Goal: Information Seeking & Learning: Understand process/instructions

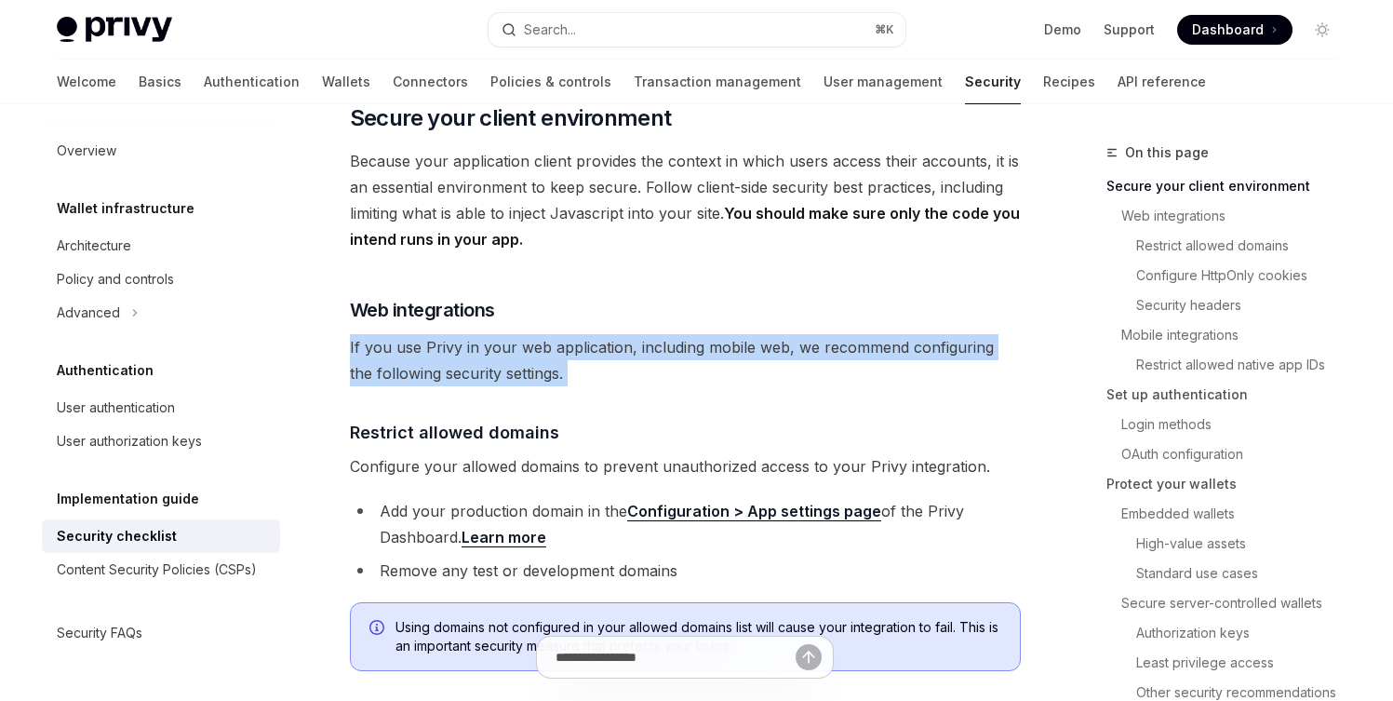
click at [602, 420] on h4 "​ Restrict allowed domains" at bounding box center [685, 432] width 671 height 25
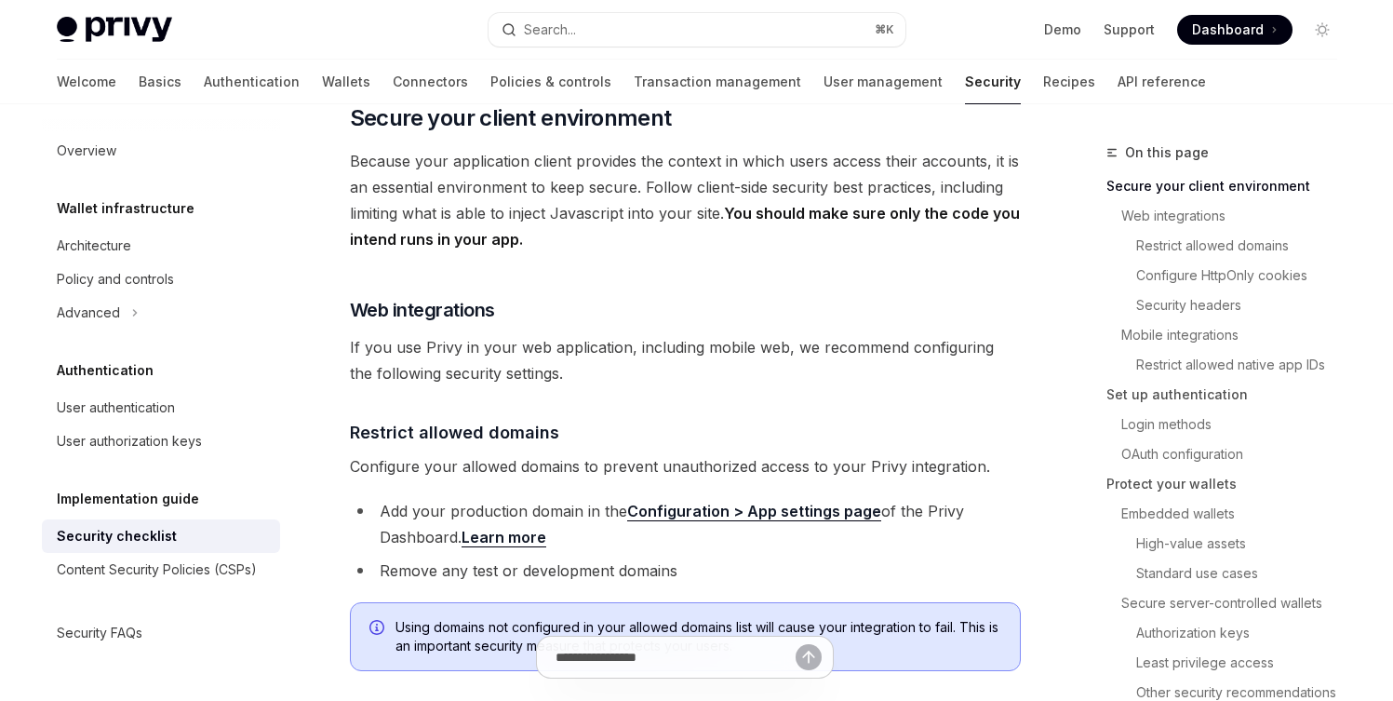
click at [602, 420] on h4 "​ Restrict allowed domains" at bounding box center [685, 432] width 671 height 25
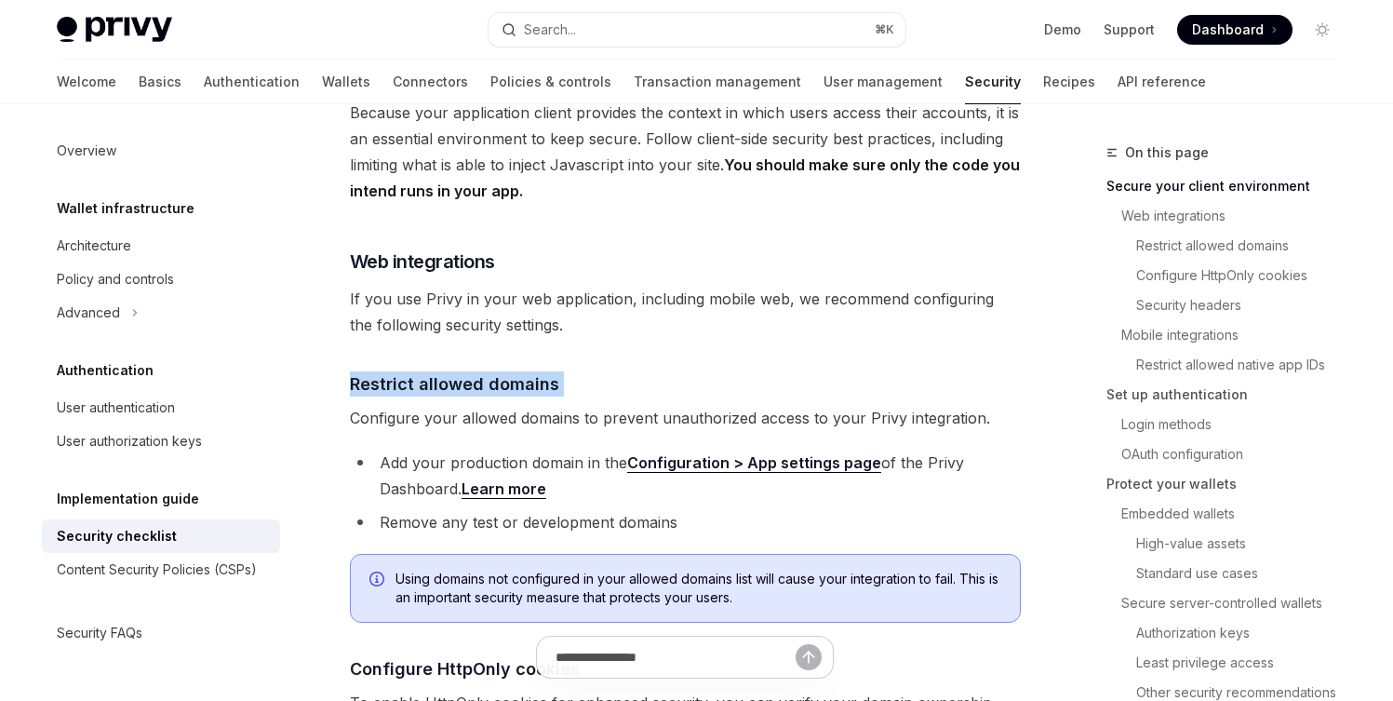
click at [602, 405] on span "Configure your allowed domains to prevent unauthorized access to your Privy int…" at bounding box center [685, 418] width 671 height 26
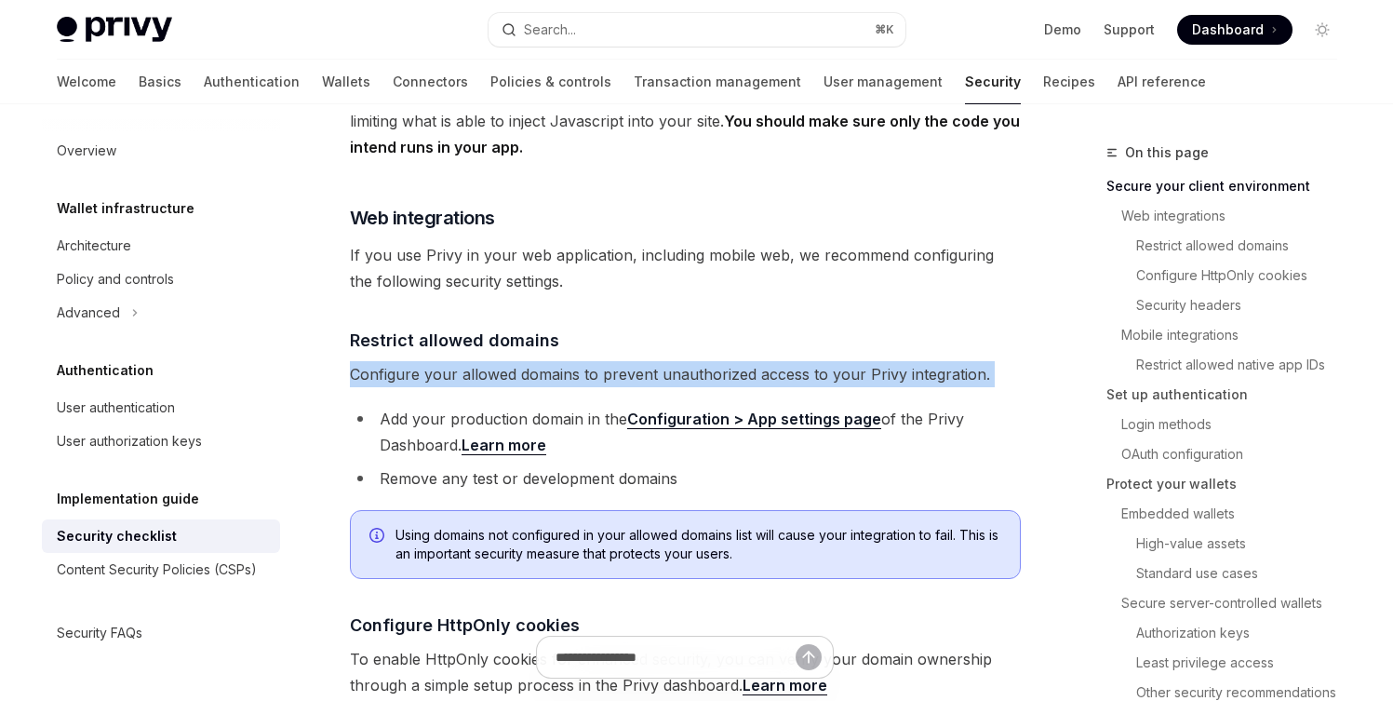
click at [602, 406] on li "Add your production domain in the Configuration > App settings page of the Priv…" at bounding box center [685, 432] width 671 height 52
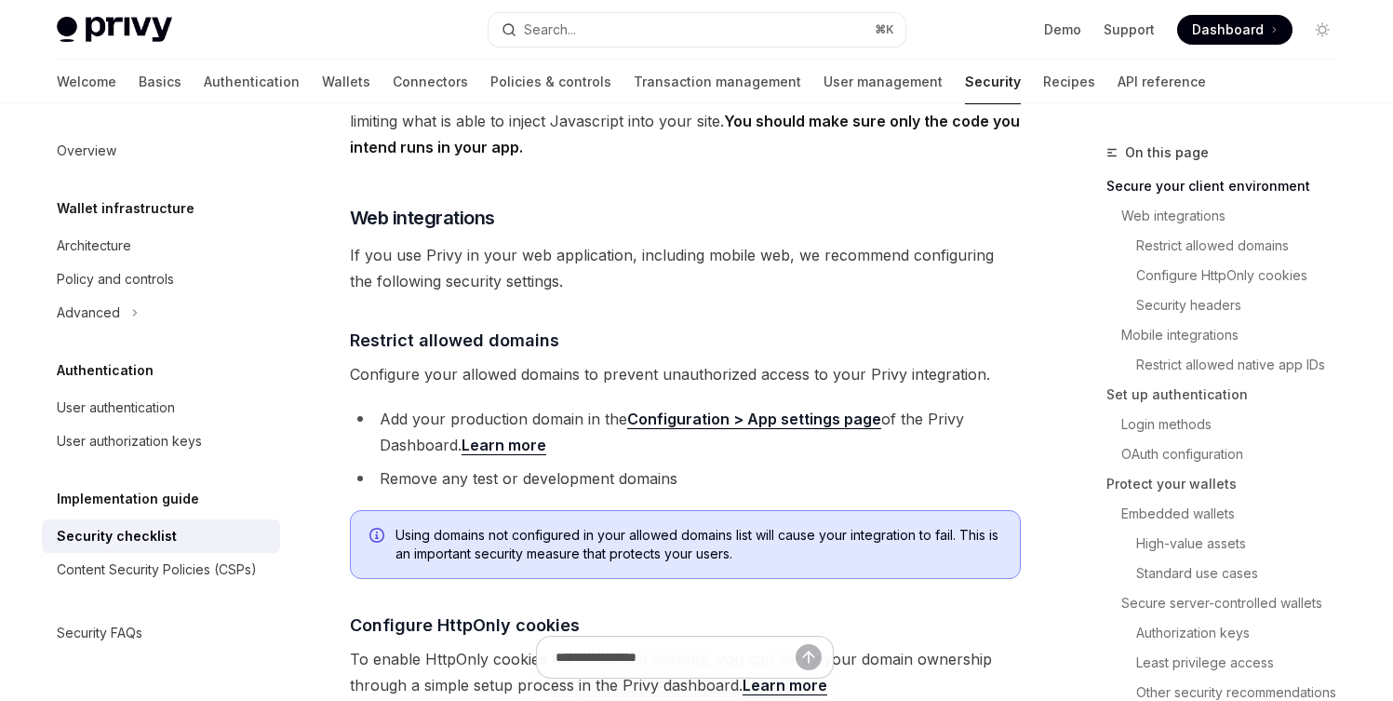
click at [602, 406] on li "Add your production domain in the Configuration > App settings page of the Priv…" at bounding box center [685, 432] width 671 height 52
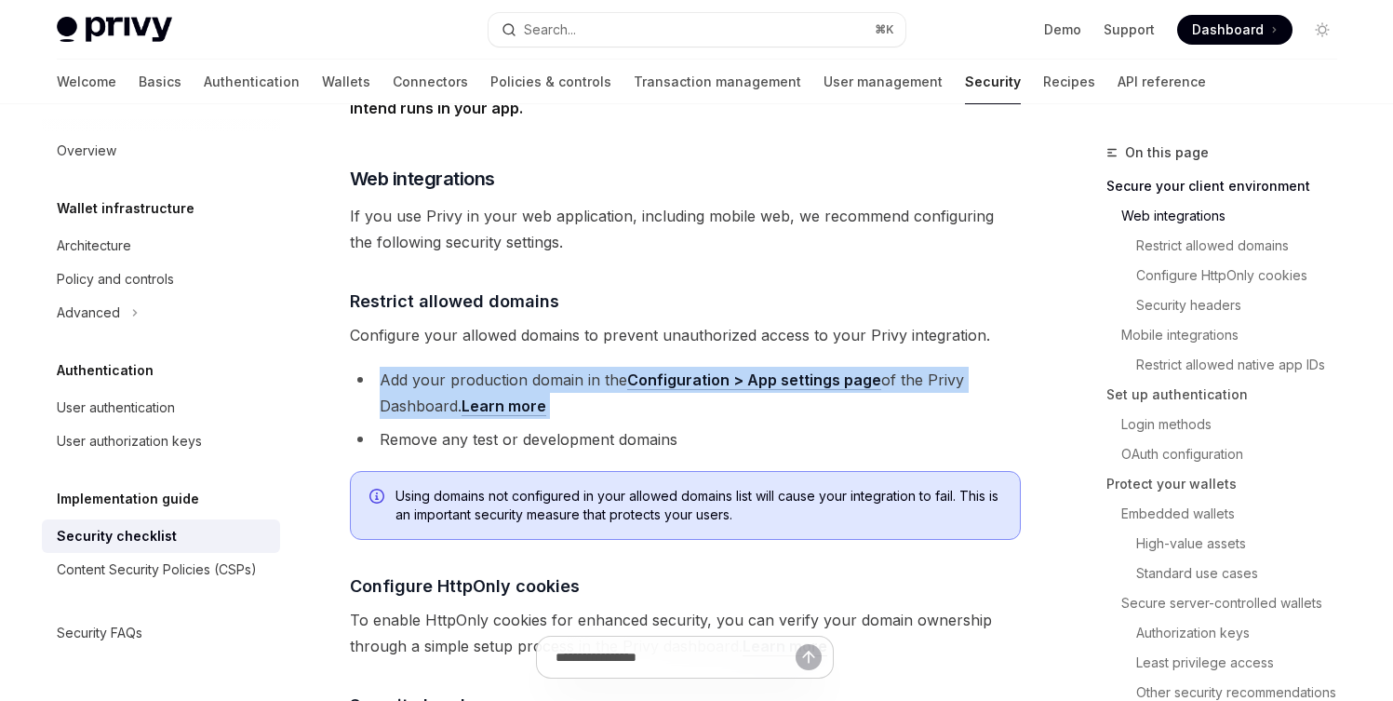
click at [602, 426] on li "Remove any test or development domains" at bounding box center [685, 439] width 671 height 26
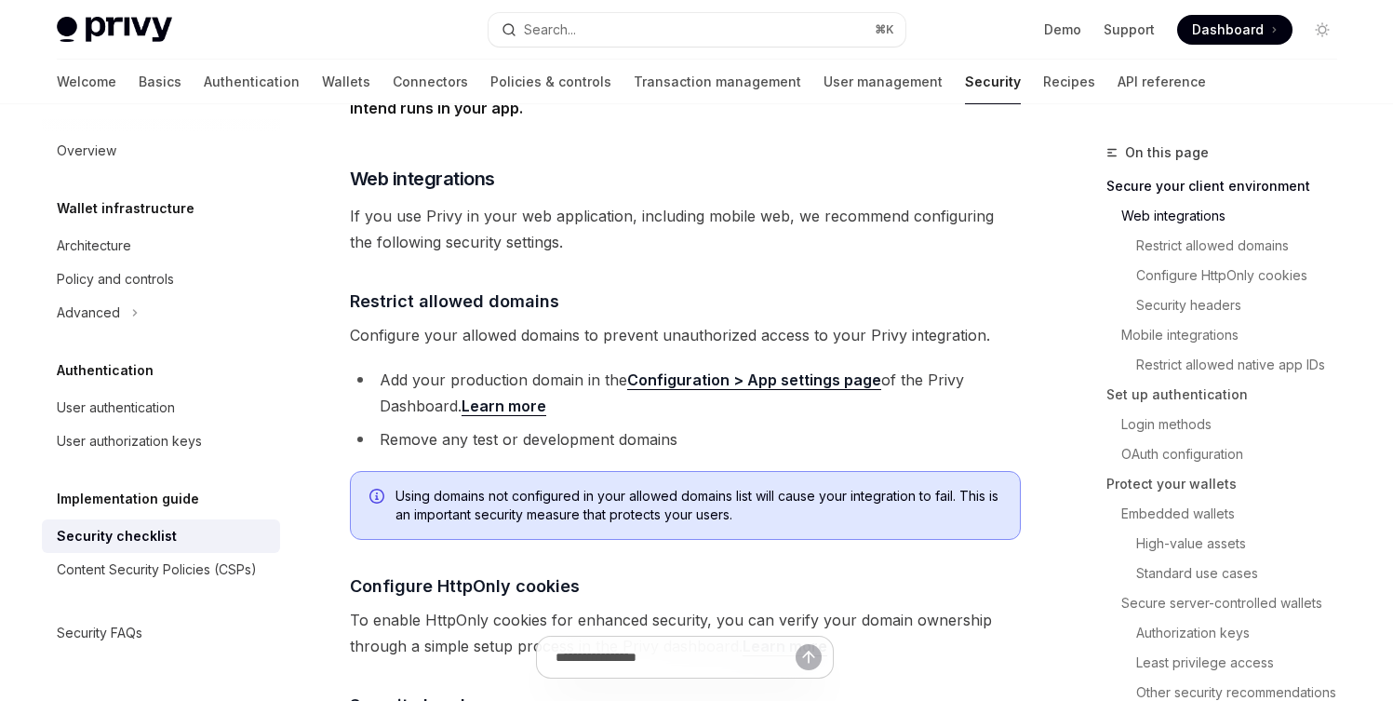
click at [602, 426] on li "Remove any test or development domains" at bounding box center [685, 439] width 671 height 26
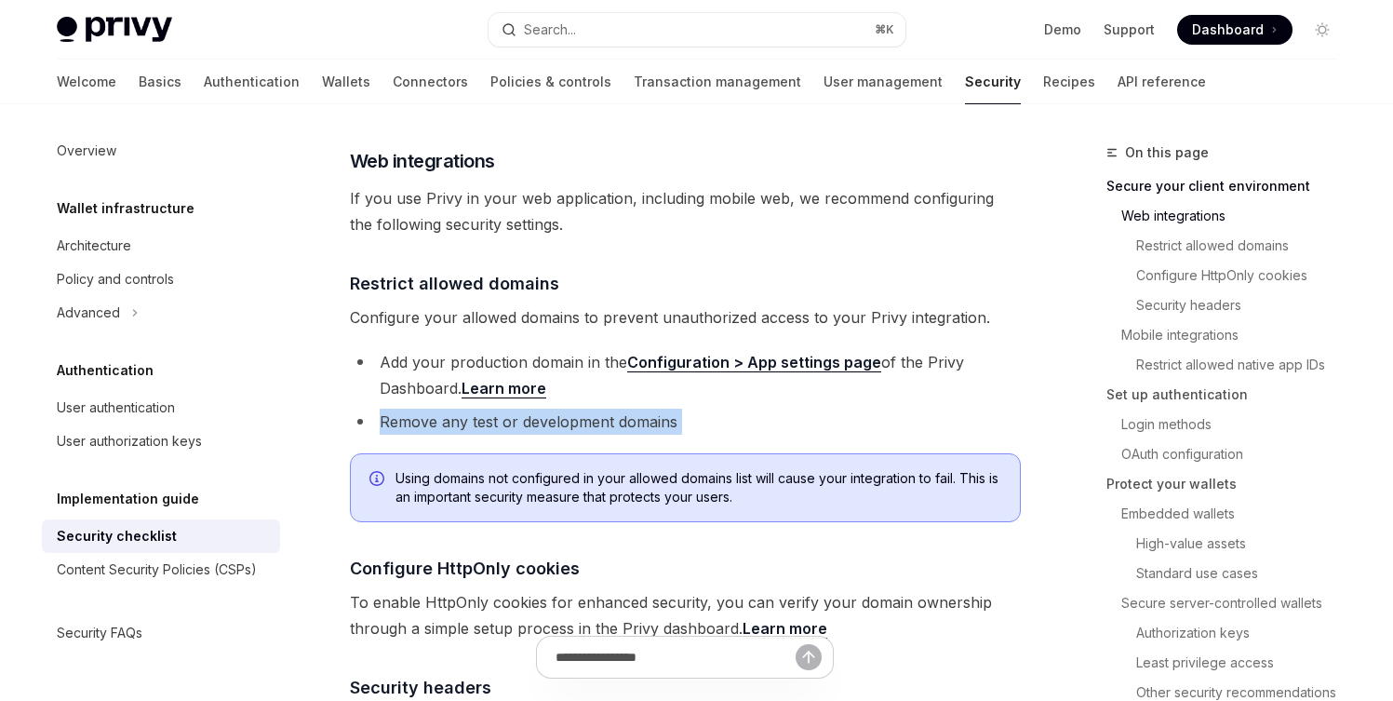
scroll to position [527, 0]
click at [602, 408] on li "Remove any test or development domains" at bounding box center [685, 421] width 671 height 26
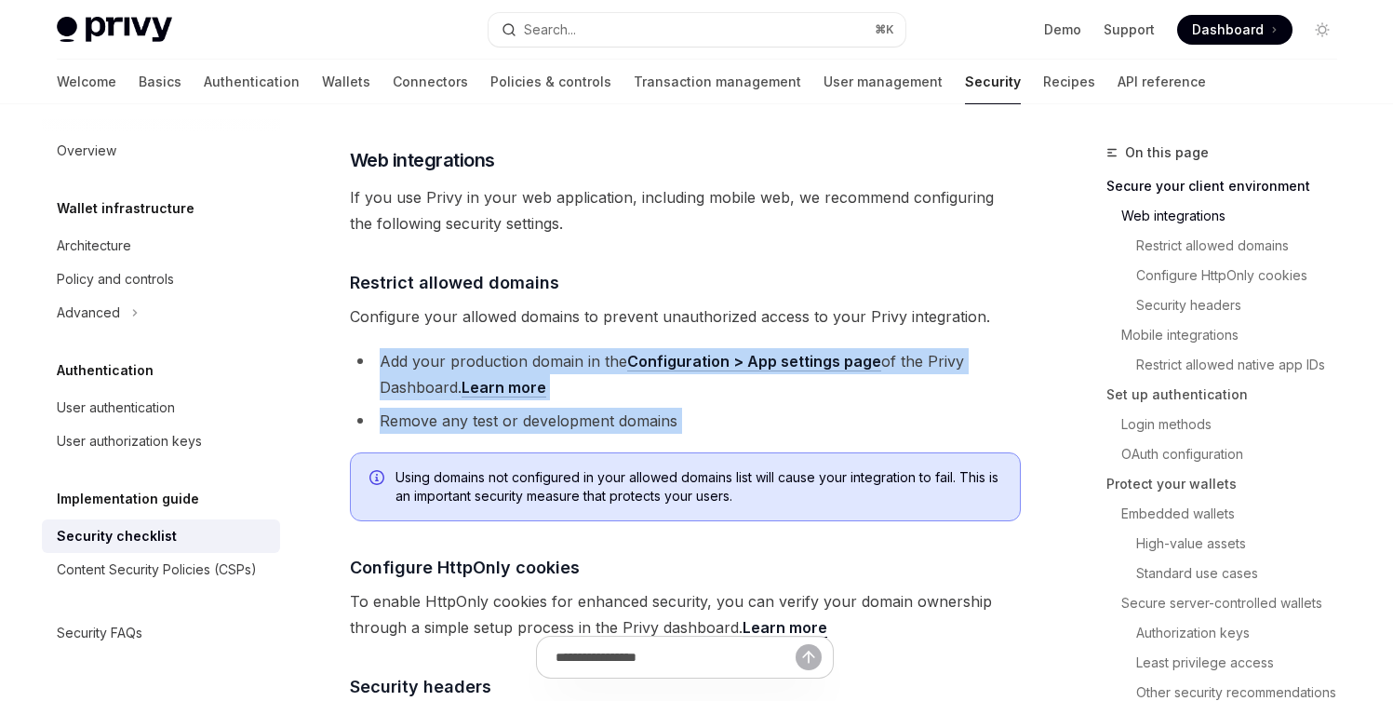
drag, startPoint x: 0, startPoint y: 0, endPoint x: 577, endPoint y: 340, distance: 669.7
click at [577, 348] on ul "Add your production domain in the Configuration > App settings page of the Priv…" at bounding box center [685, 391] width 671 height 86
click at [577, 348] on li "Add your production domain in the Configuration > App settings page of the Priv…" at bounding box center [685, 374] width 671 height 52
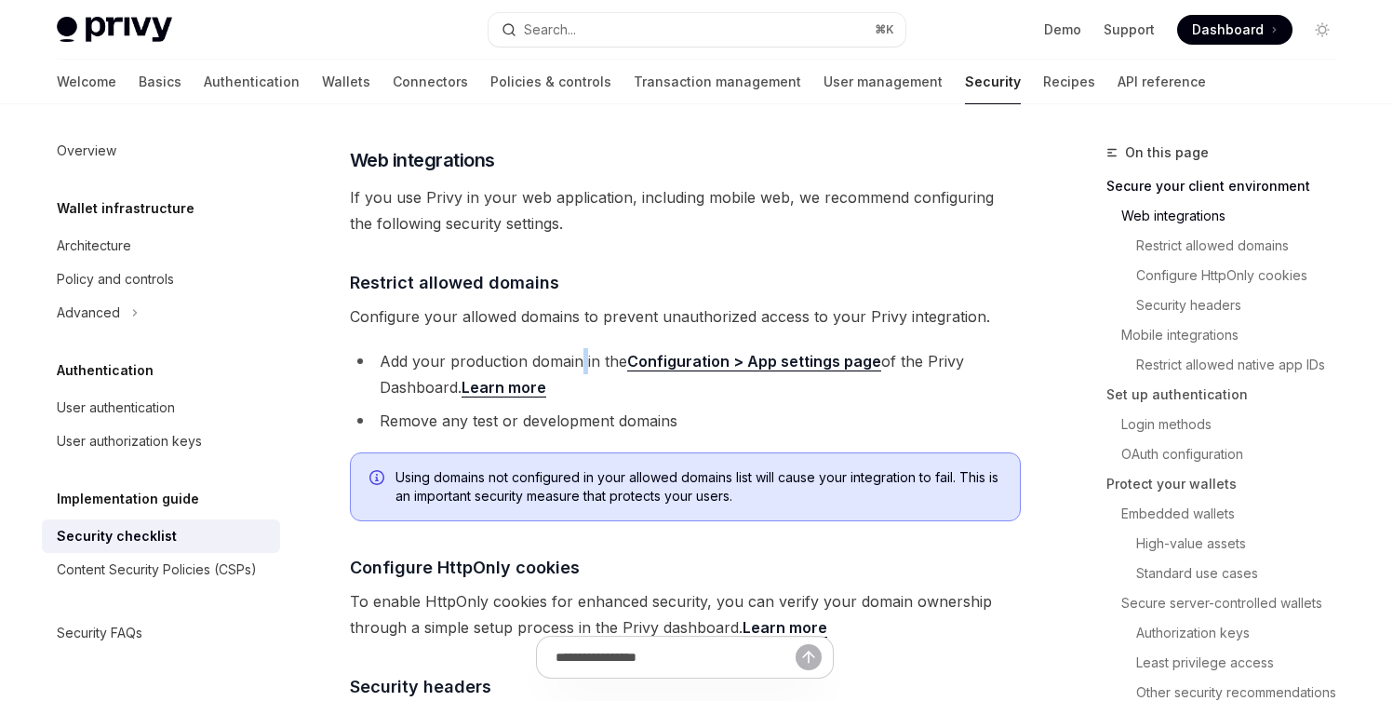
click at [577, 348] on li "Add your production domain in the Configuration > App settings page of the Priv…" at bounding box center [685, 374] width 671 height 52
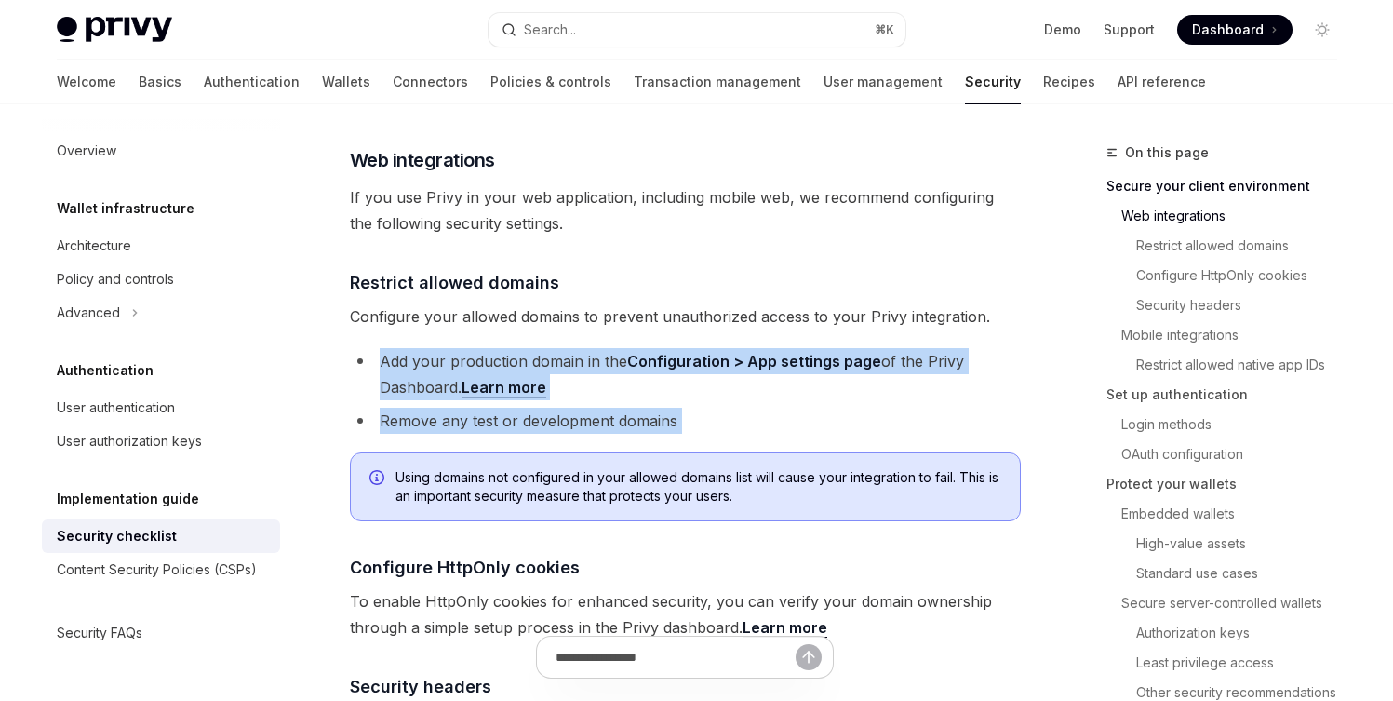
drag, startPoint x: 577, startPoint y: 340, endPoint x: 620, endPoint y: 393, distance: 68.2
click at [620, 393] on ul "Add your production domain in the Configuration > App settings page of the Priv…" at bounding box center [685, 391] width 671 height 86
click at [620, 408] on li "Remove any test or development domains" at bounding box center [685, 421] width 671 height 26
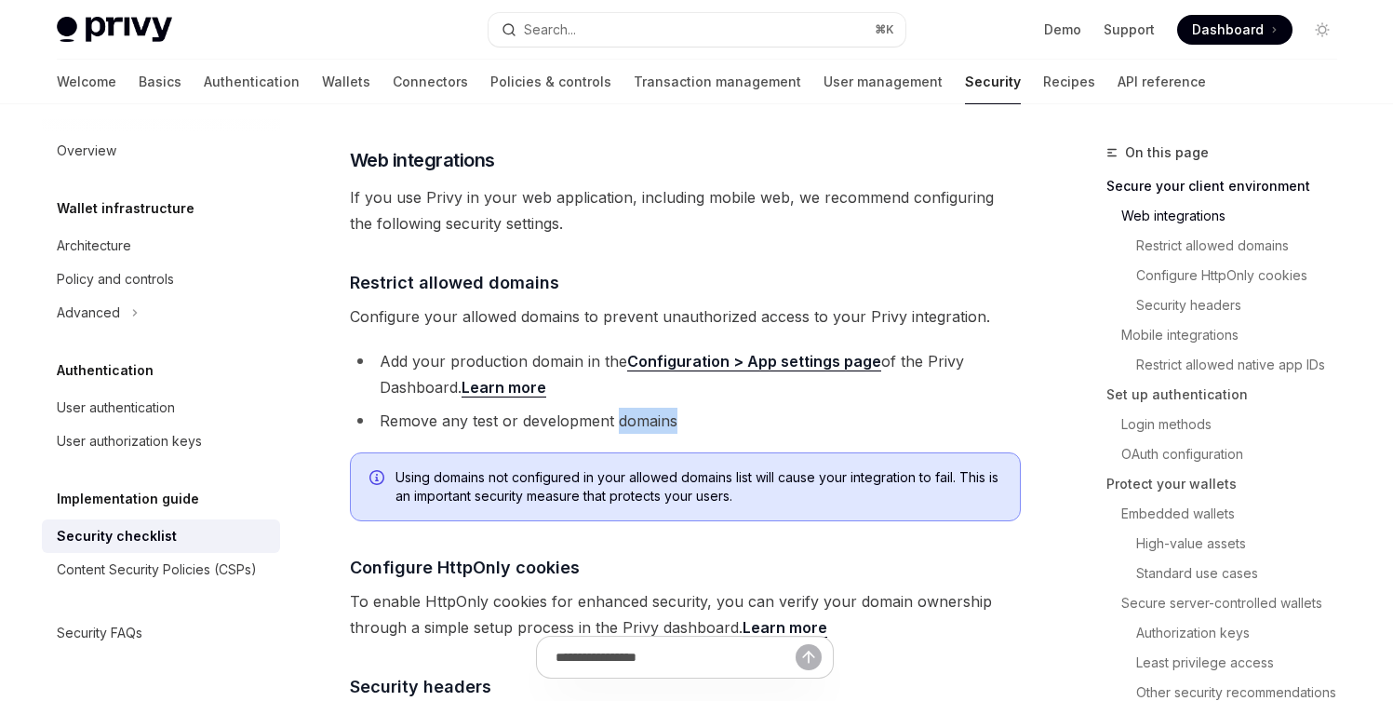
click at [620, 408] on li "Remove any test or development domains" at bounding box center [685, 421] width 671 height 26
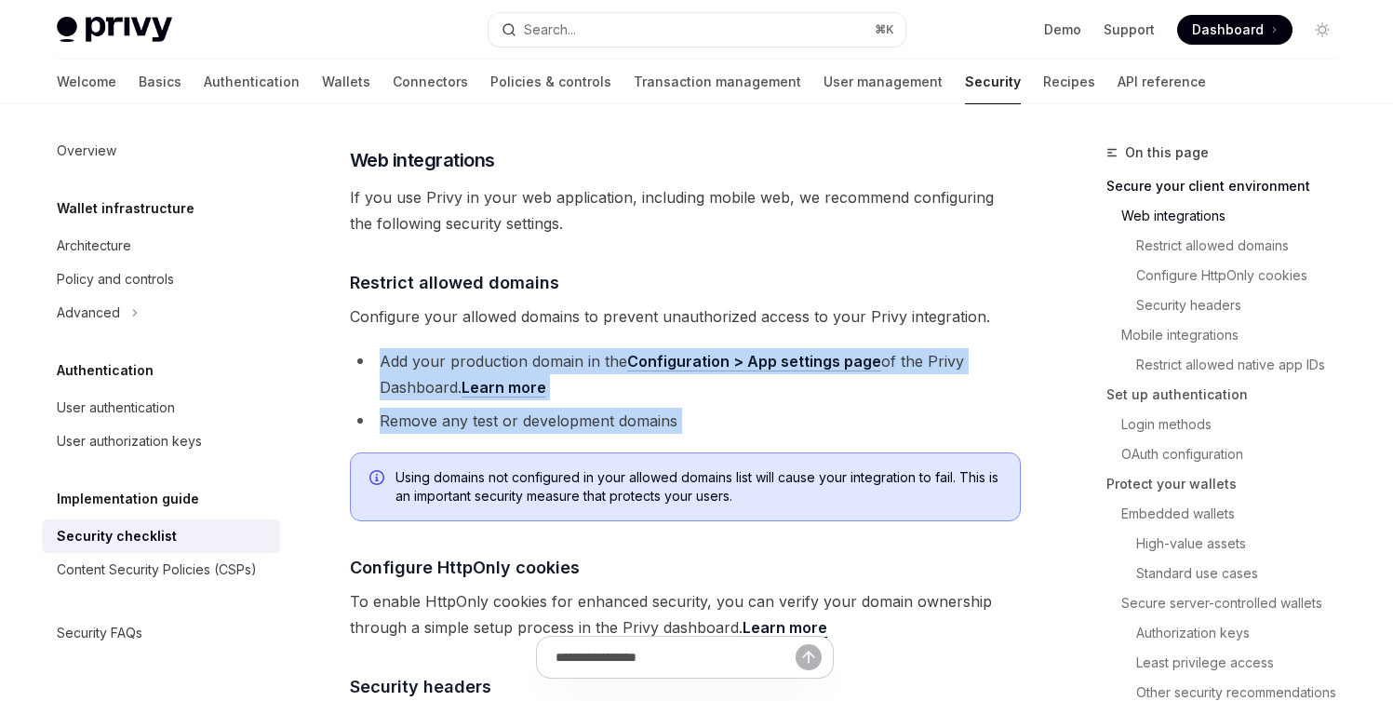
drag, startPoint x: 620, startPoint y: 393, endPoint x: 596, endPoint y: 333, distance: 64.3
click at [596, 348] on ul "Add your production domain in the Configuration > App settings page of the Priv…" at bounding box center [685, 391] width 671 height 86
click at [596, 348] on li "Add your production domain in the Configuration > App settings page of the Priv…" at bounding box center [685, 374] width 671 height 52
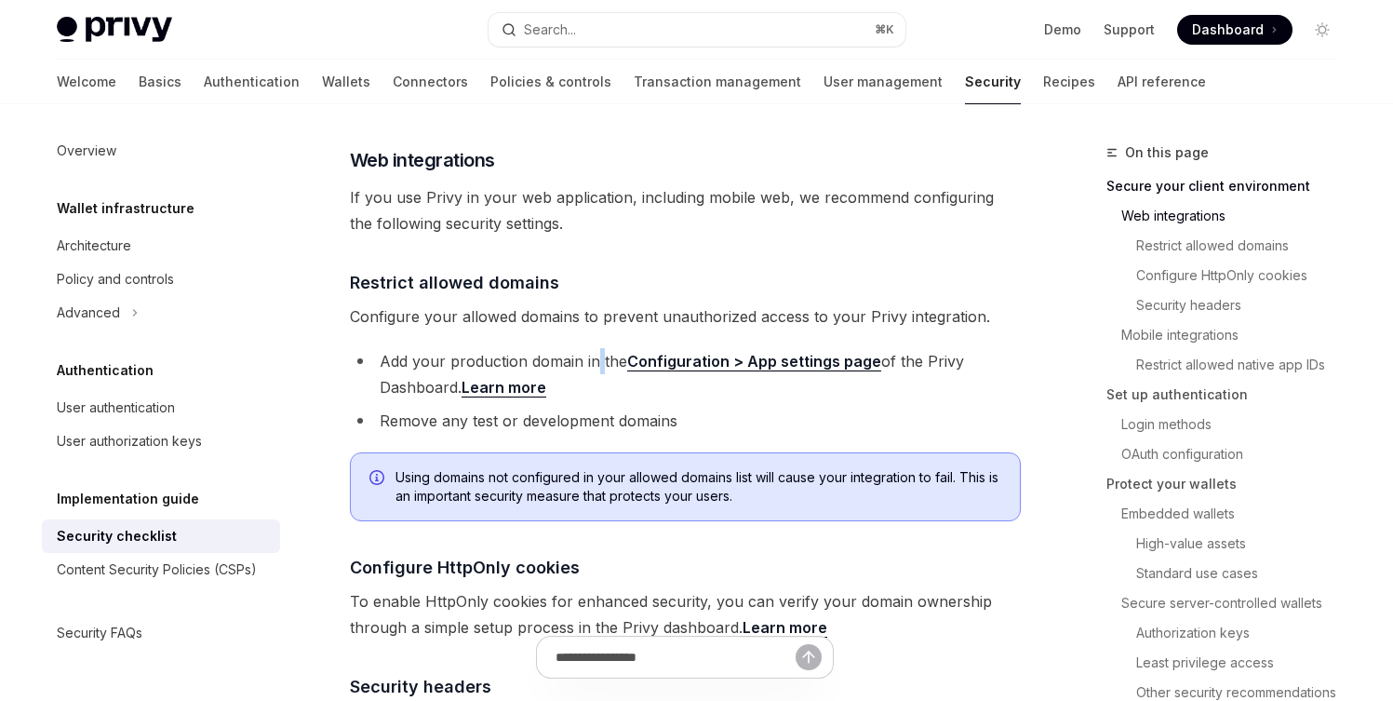
click at [596, 348] on li "Add your production domain in the Configuration > App settings page of the Priv…" at bounding box center [685, 374] width 671 height 52
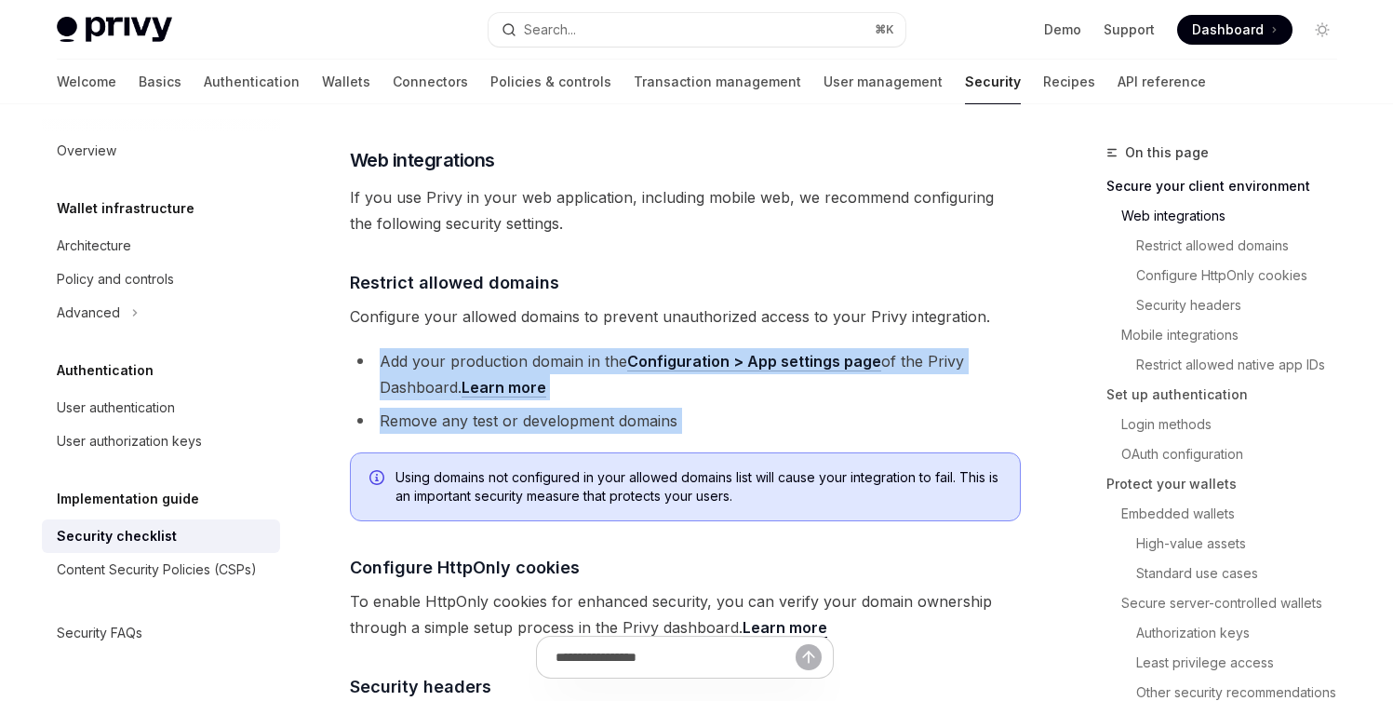
drag, startPoint x: 596, startPoint y: 333, endPoint x: 615, endPoint y: 383, distance: 53.9
click at [615, 383] on ul "Add your production domain in the Configuration > App settings page of the Priv…" at bounding box center [685, 391] width 671 height 86
click at [615, 408] on li "Remove any test or development domains" at bounding box center [685, 421] width 671 height 26
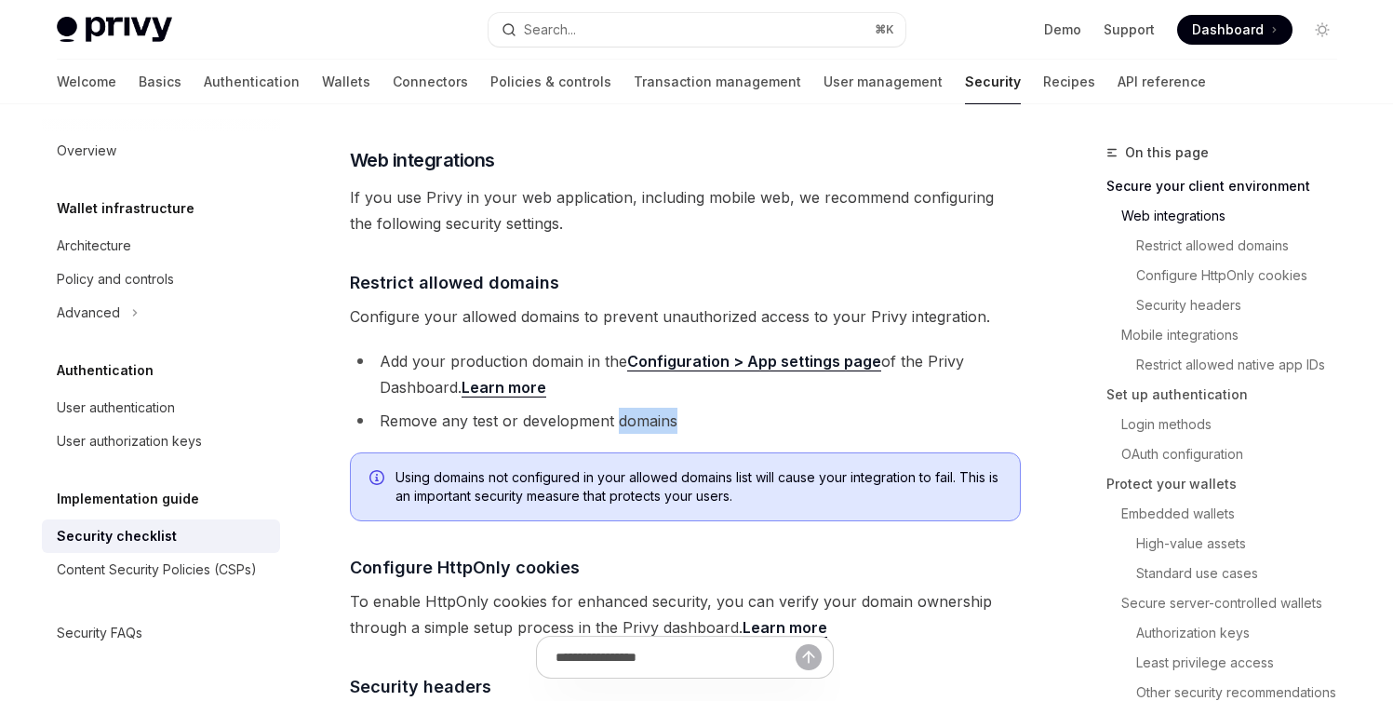
click at [615, 408] on li "Remove any test or development domains" at bounding box center [685, 421] width 671 height 26
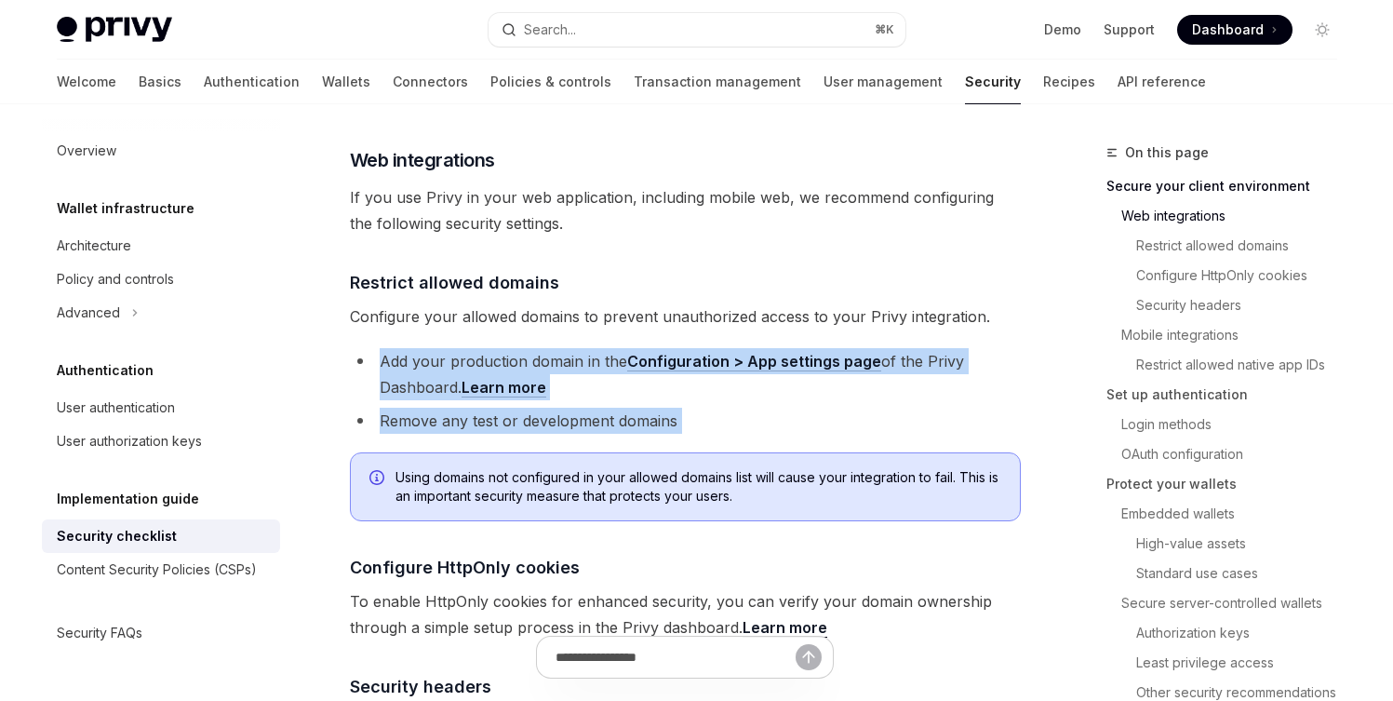
drag, startPoint x: 615, startPoint y: 383, endPoint x: 579, endPoint y: 330, distance: 64.3
click at [579, 348] on ul "Add your production domain in the Configuration > App settings page of the Priv…" at bounding box center [685, 391] width 671 height 86
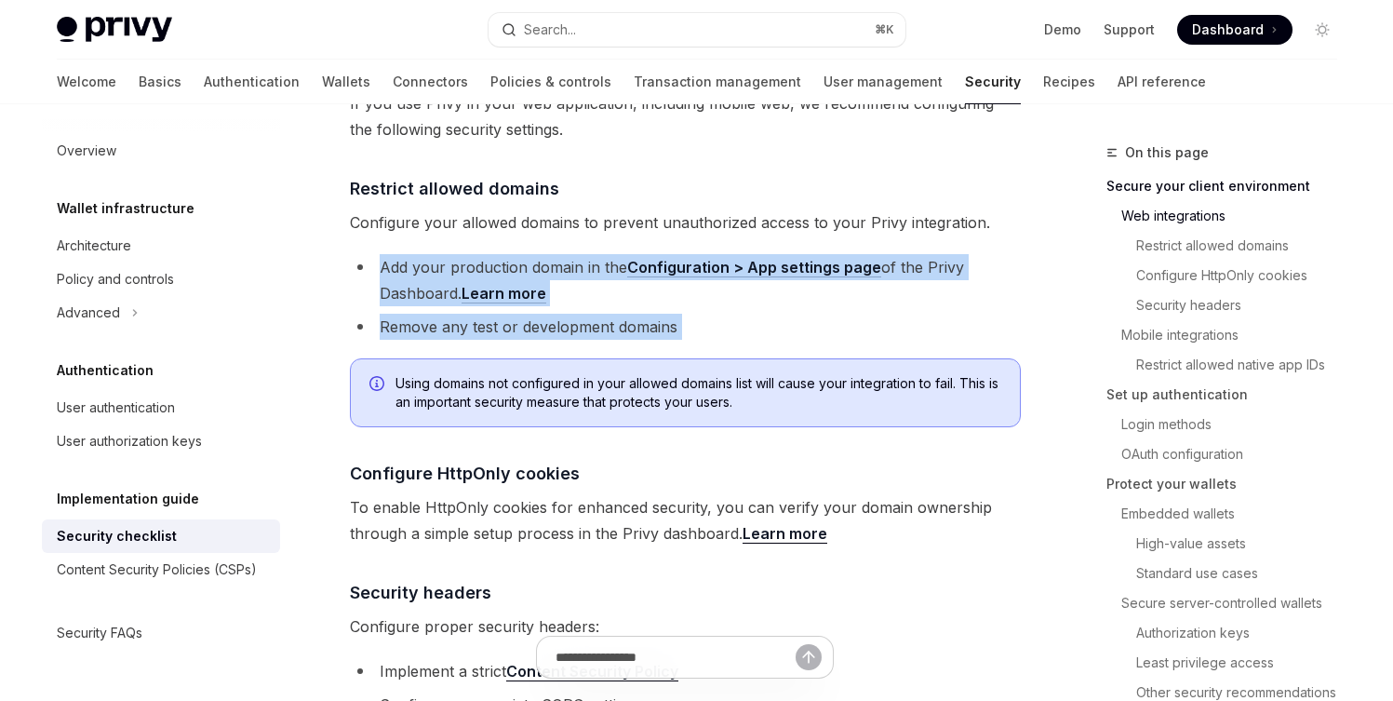
scroll to position [619, 0]
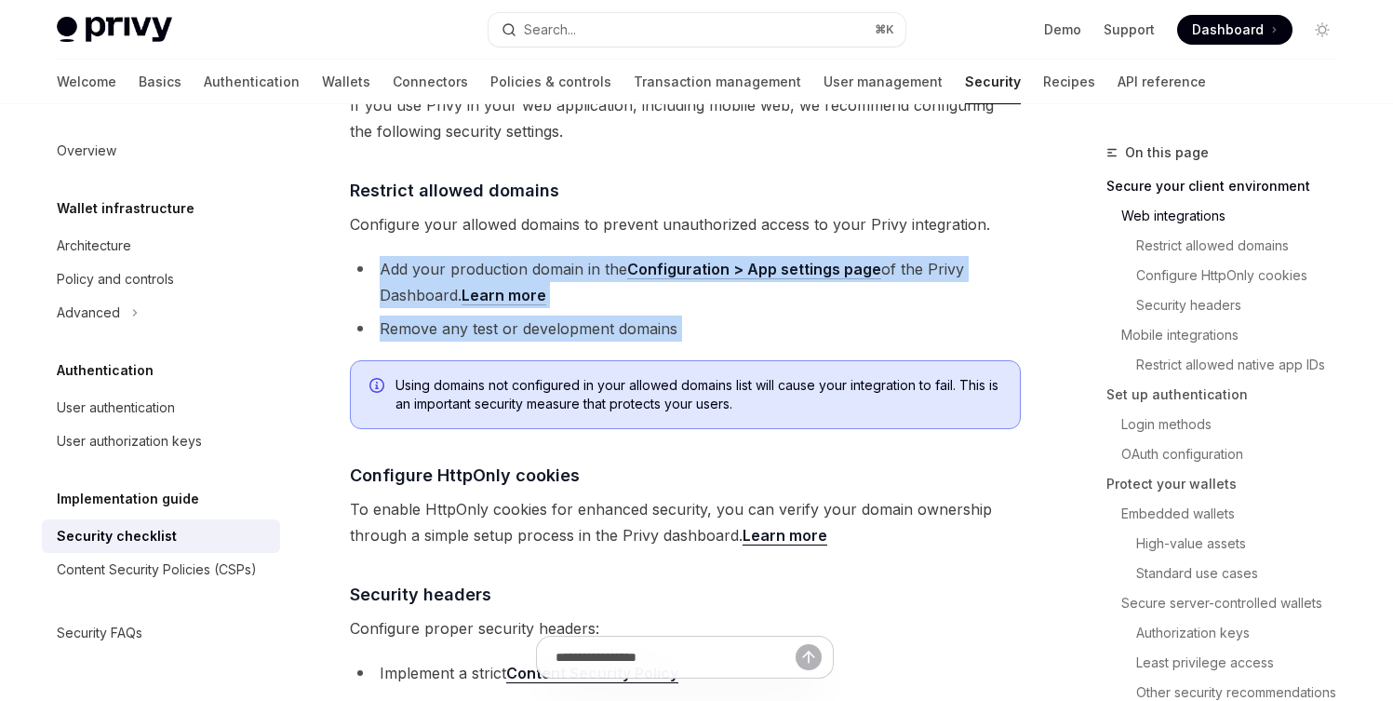
drag, startPoint x: 558, startPoint y: 222, endPoint x: 679, endPoint y: 300, distance: 144.8
click at [679, 316] on li "Remove any test or development domains" at bounding box center [685, 329] width 671 height 26
drag, startPoint x: 679, startPoint y: 300, endPoint x: 572, endPoint y: 217, distance: 136.1
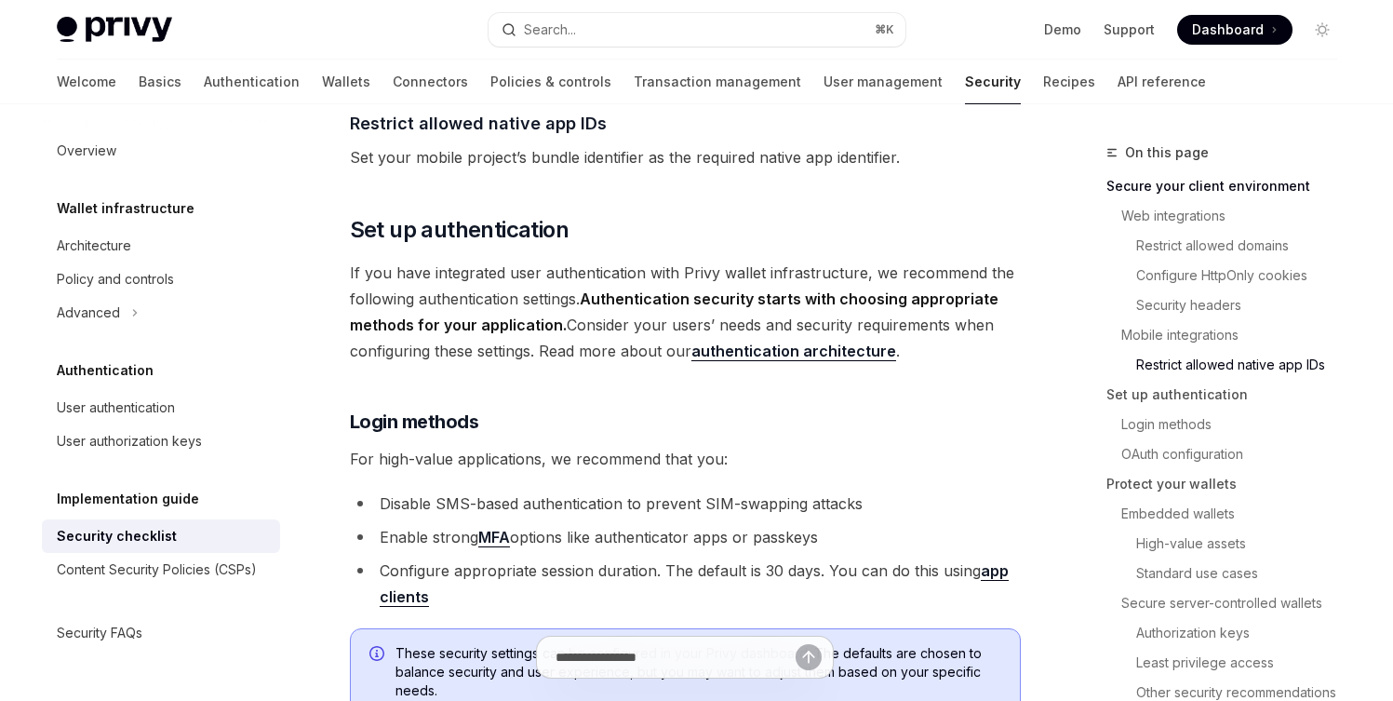
scroll to position [1445, 0]
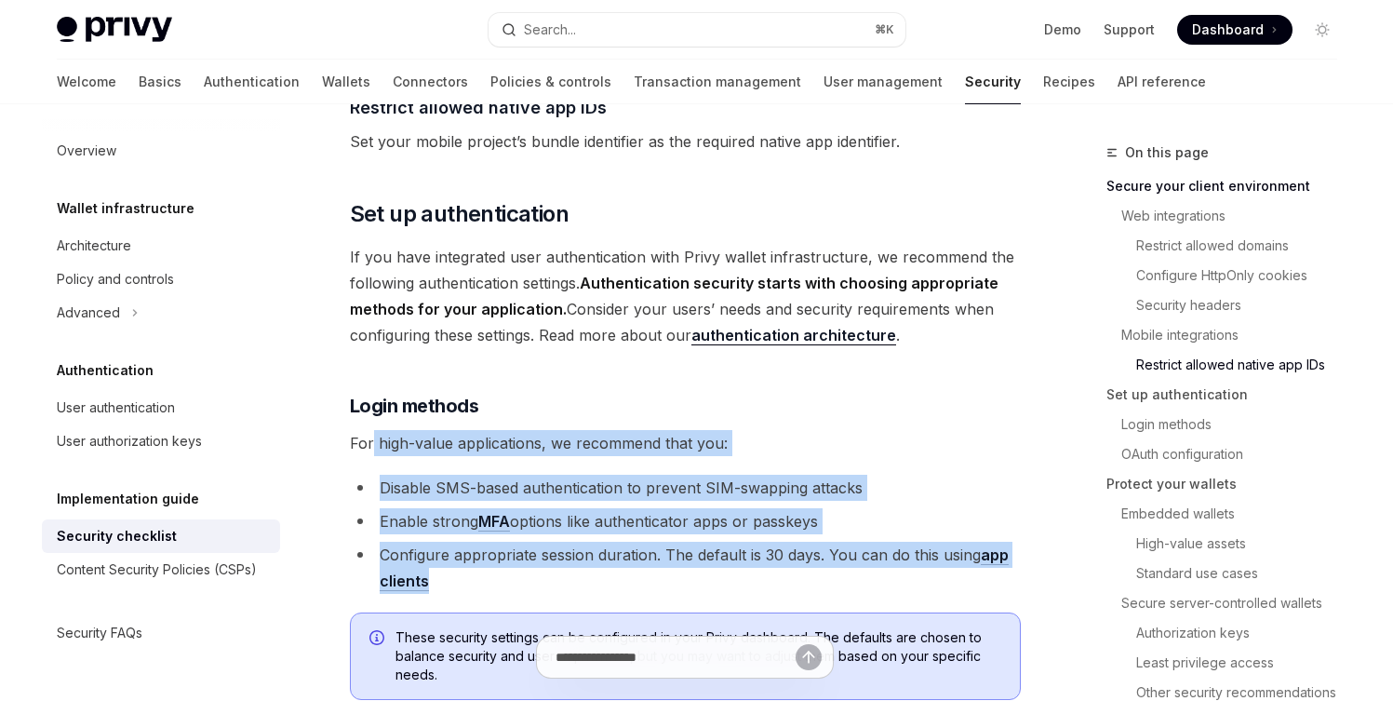
drag, startPoint x: 513, startPoint y: 550, endPoint x: 374, endPoint y: 404, distance: 201.5
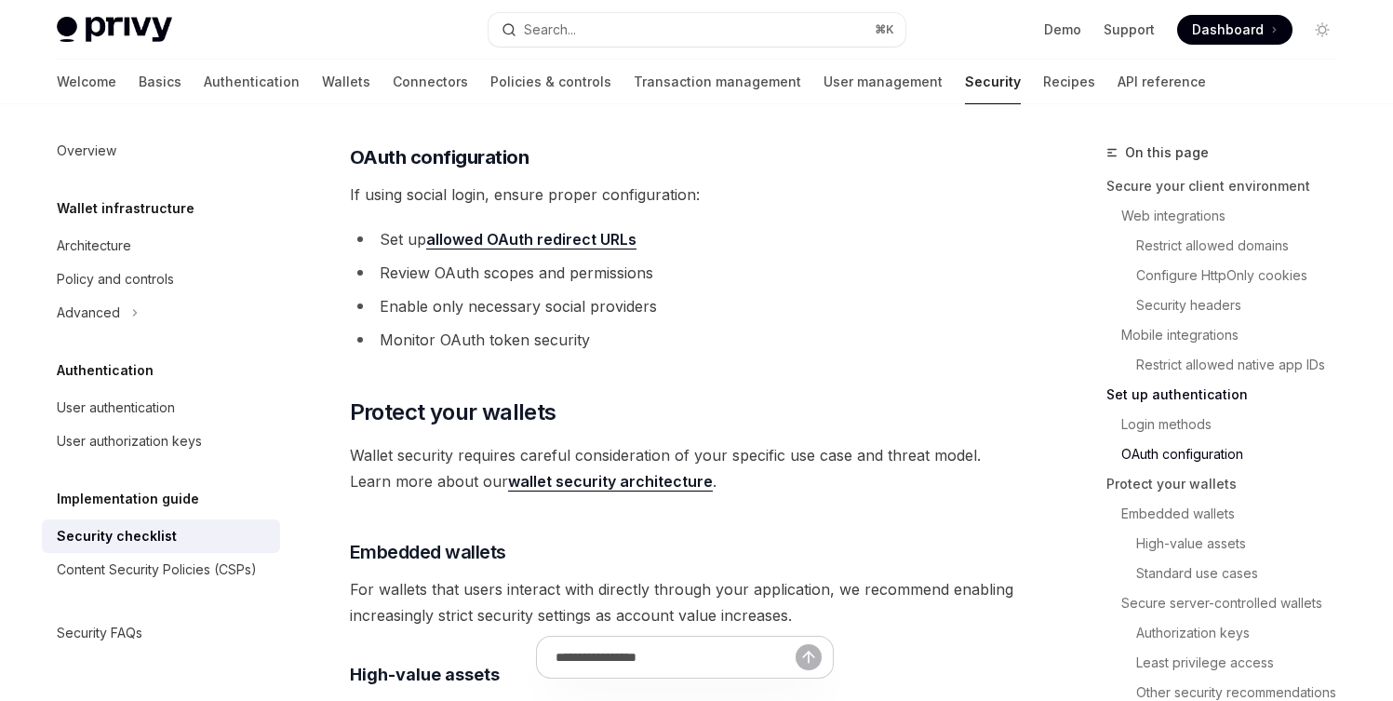
scroll to position [2057, 0]
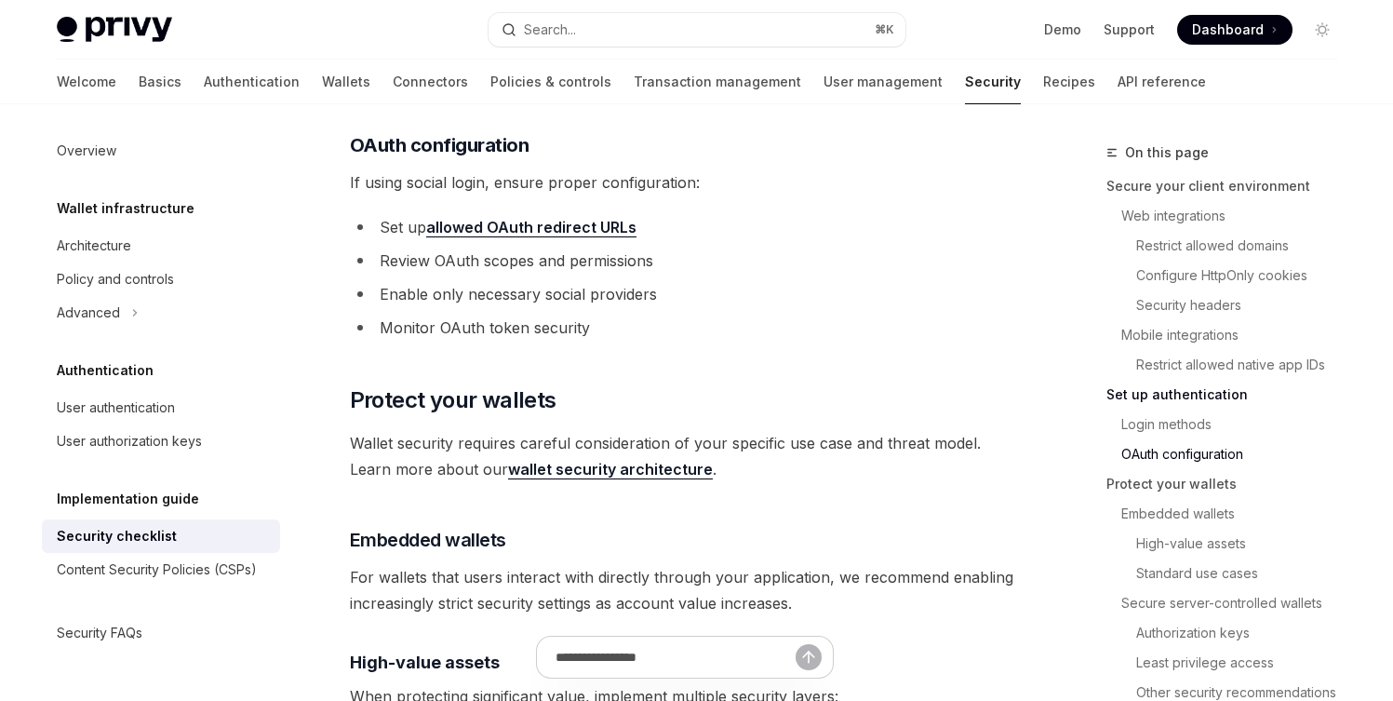
click at [374, 430] on span "Wallet security requires careful consideration of your specific use case and th…" at bounding box center [685, 456] width 671 height 52
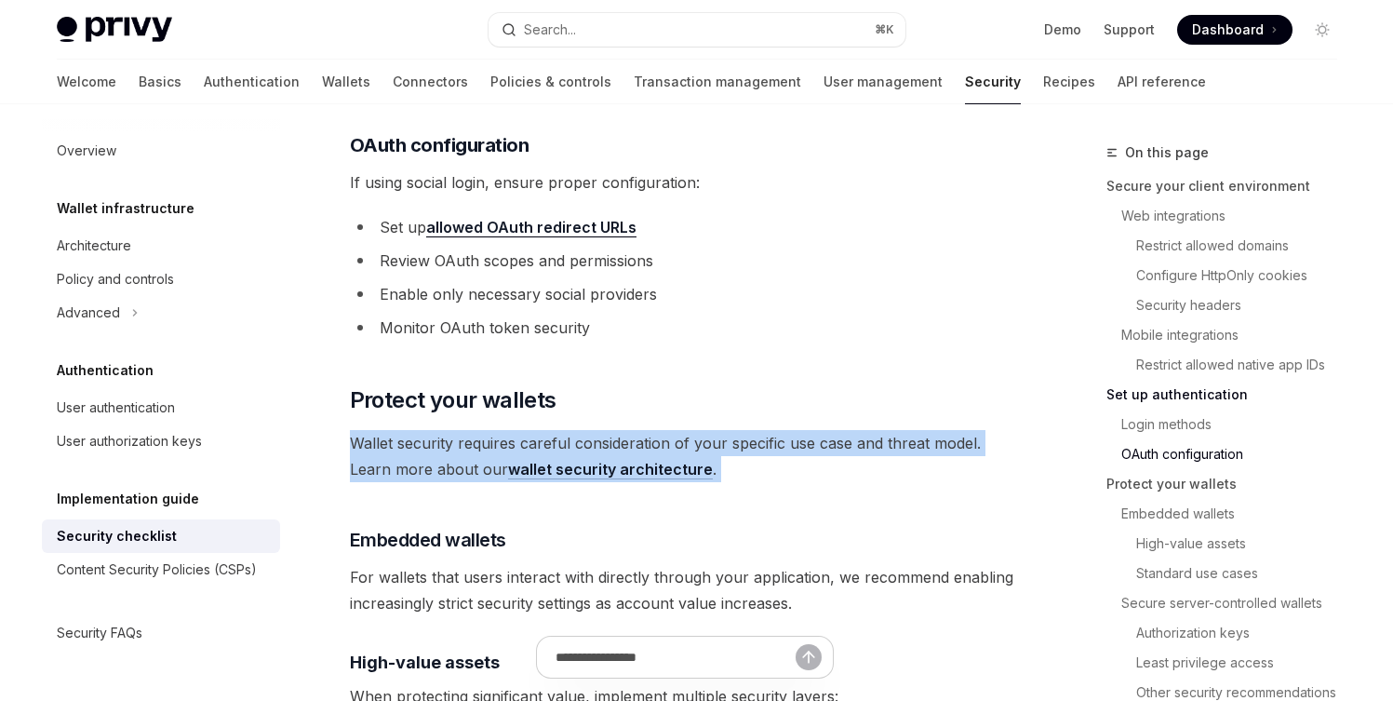
drag, startPoint x: 374, startPoint y: 404, endPoint x: 820, endPoint y: 445, distance: 447.7
click at [820, 445] on span "Wallet security requires careful consideration of your specific use case and th…" at bounding box center [685, 456] width 671 height 52
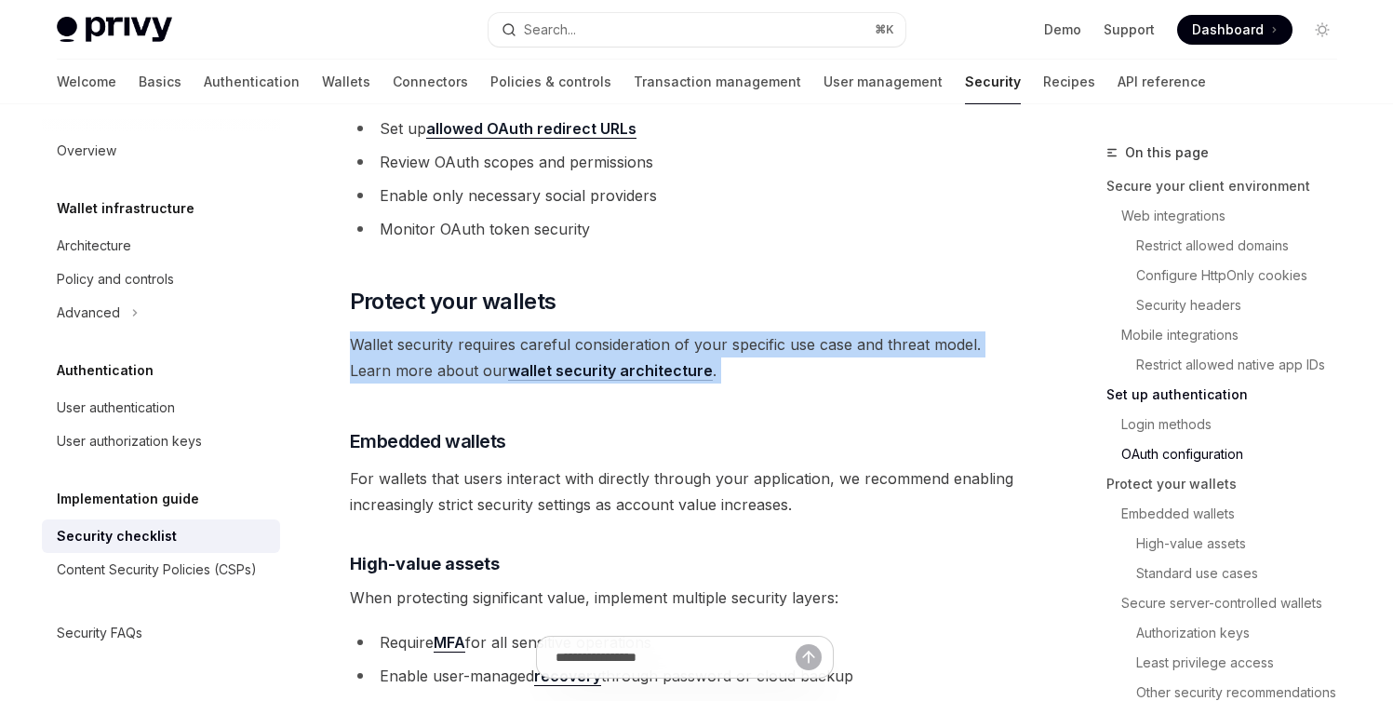
scroll to position [2170, 0]
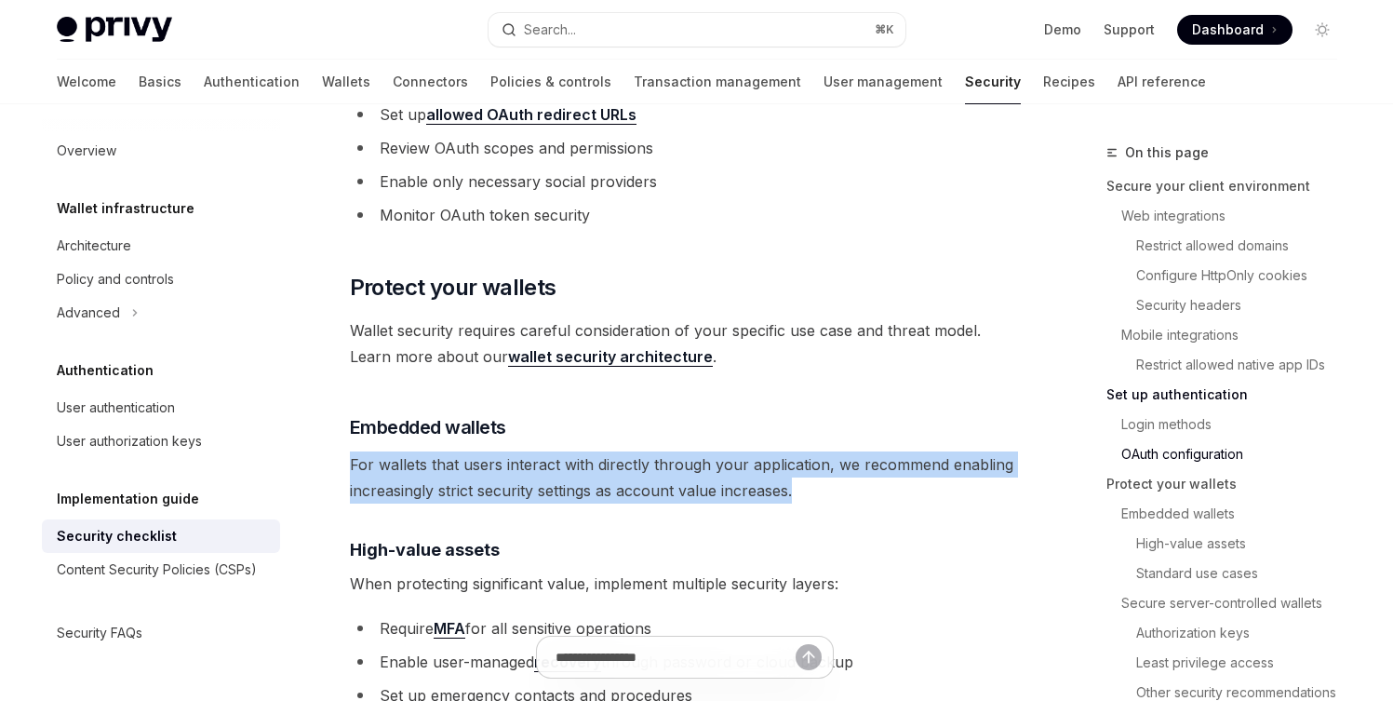
drag, startPoint x: 807, startPoint y: 409, endPoint x: 817, endPoint y: 456, distance: 48.6
click at [817, 456] on div "Privy is a powerful library that enables you to provision powerful non-custodia…" at bounding box center [685, 378] width 671 height 4626
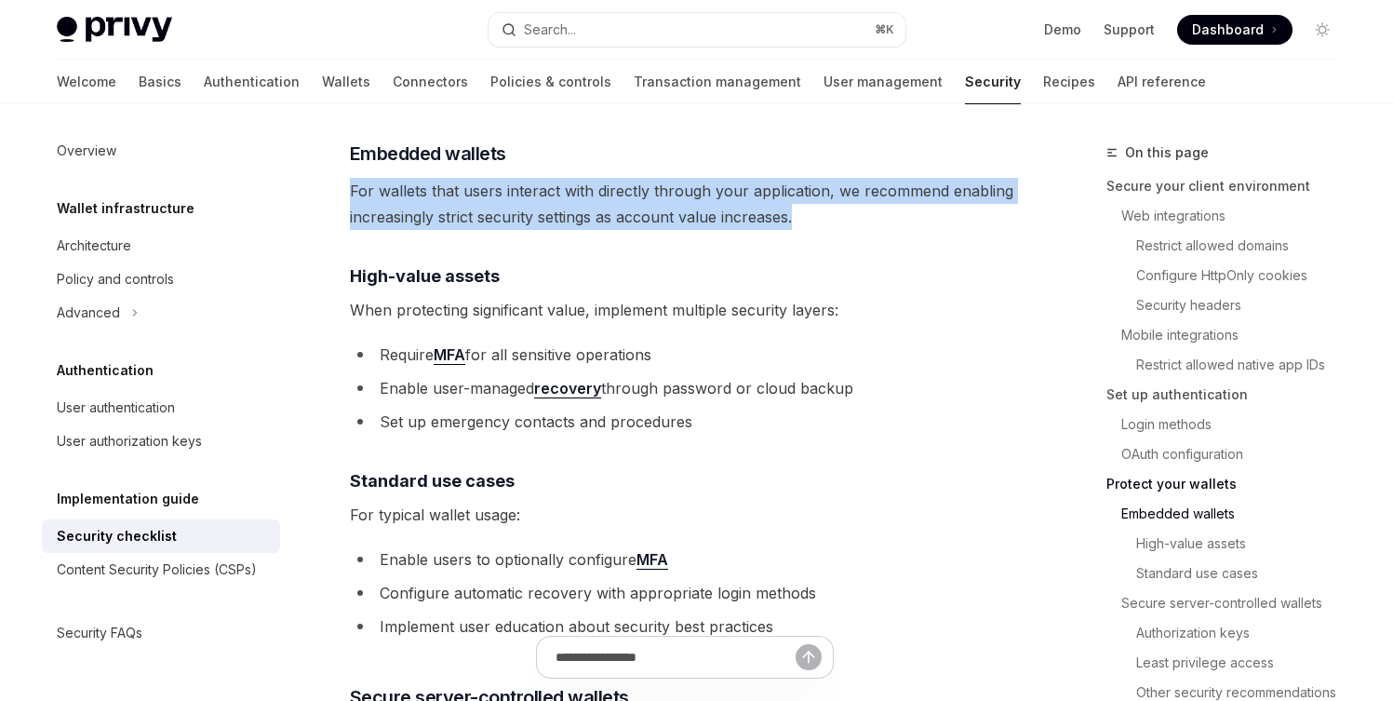
scroll to position [2455, 0]
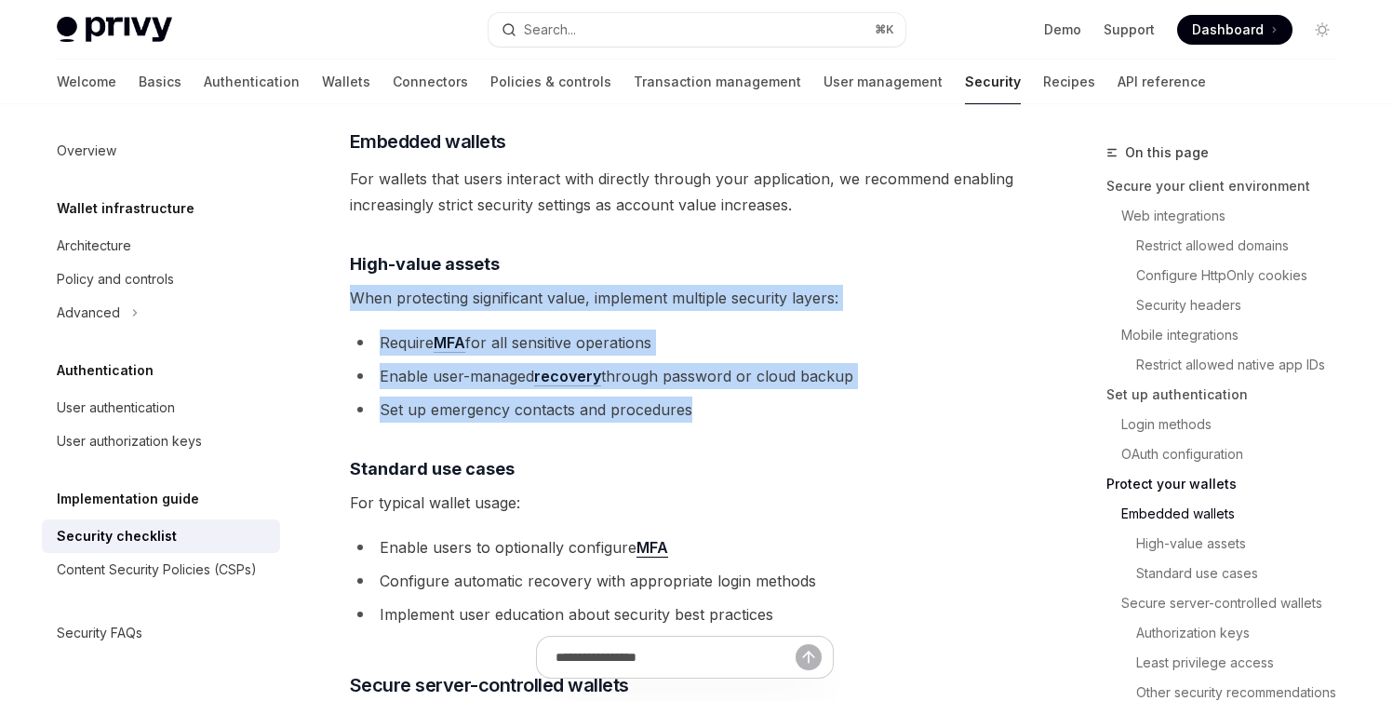
drag, startPoint x: 728, startPoint y: 249, endPoint x: 766, endPoint y: 382, distance: 138.5
click at [766, 382] on div "Privy is a powerful library that enables you to provision powerful non-custodia…" at bounding box center [685, 92] width 671 height 4626
